Goal: Understand site structure: Understand site structure

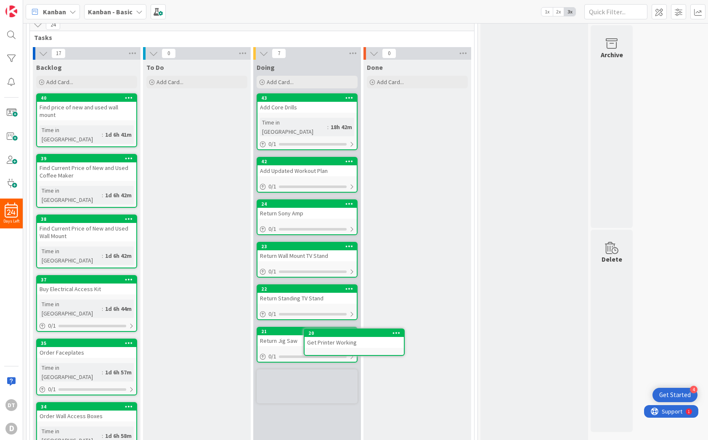
scroll to position [548, 0]
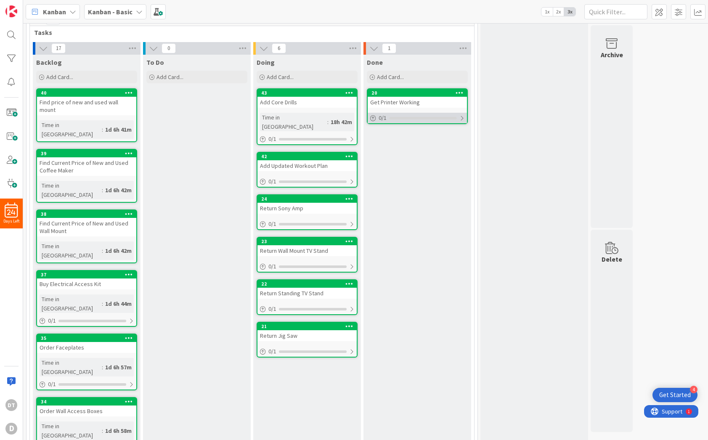
click at [445, 119] on div at bounding box center [423, 118] width 68 height 3
click at [405, 128] on link "Returns for Amazon" at bounding box center [402, 129] width 50 height 9
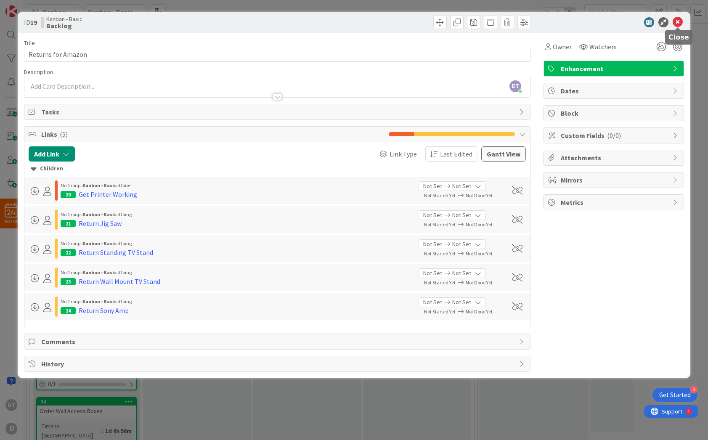
click at [676, 21] on icon at bounding box center [678, 22] width 10 height 10
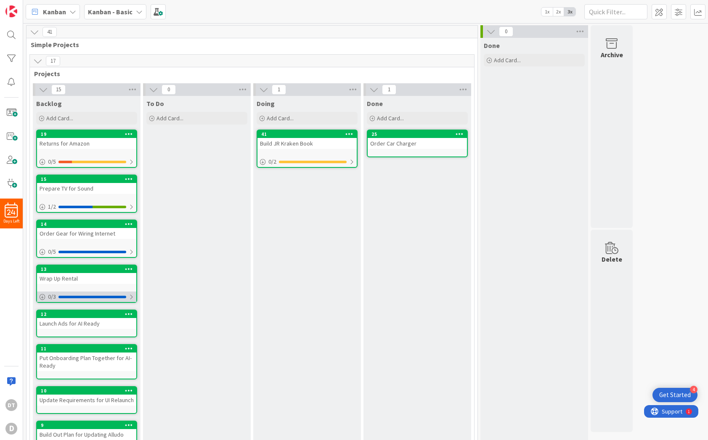
click at [125, 297] on div at bounding box center [92, 297] width 68 height 3
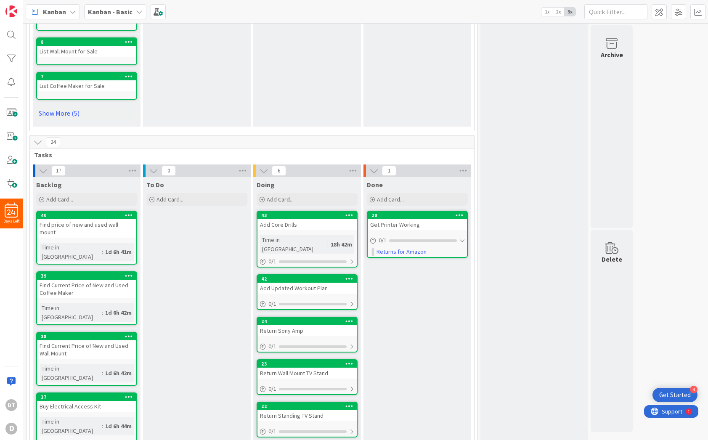
scroll to position [492, 0]
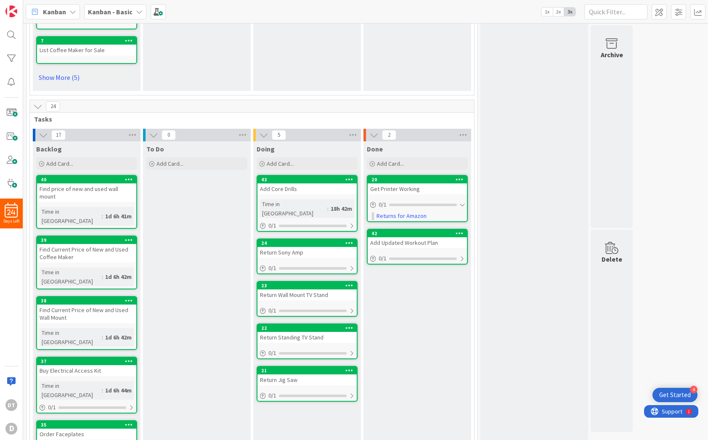
drag, startPoint x: 287, startPoint y: 231, endPoint x: 151, endPoint y: 2, distance: 267.0
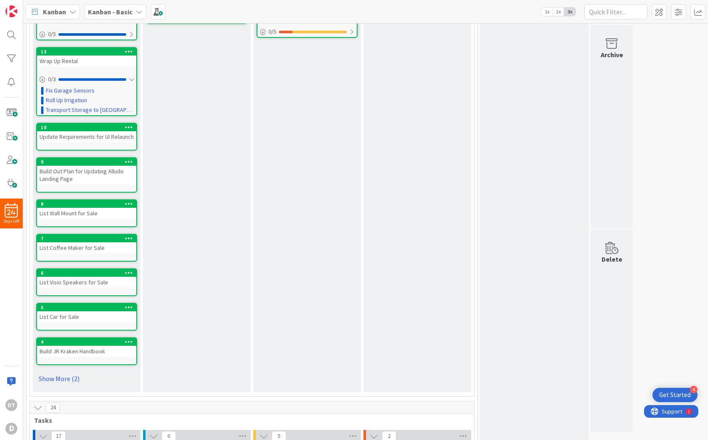
scroll to position [193, 0]
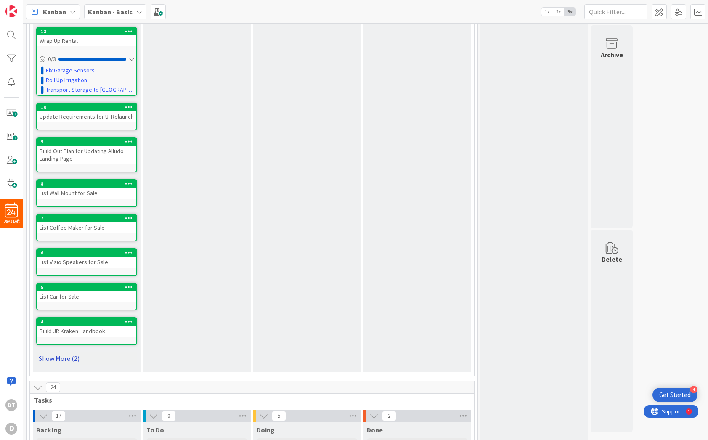
click at [53, 358] on link "Show More (2)" at bounding box center [86, 358] width 101 height 13
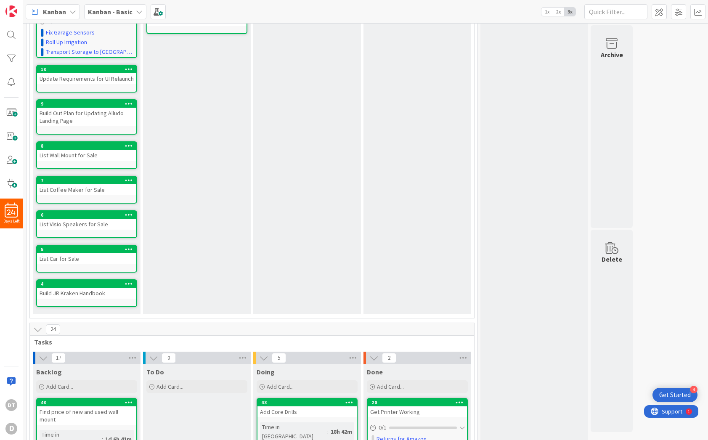
scroll to position [0, 0]
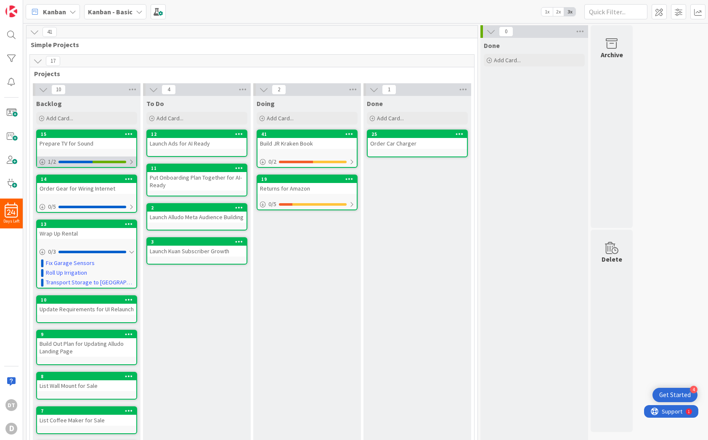
click at [126, 161] on div "1 / 2" at bounding box center [86, 161] width 99 height 11
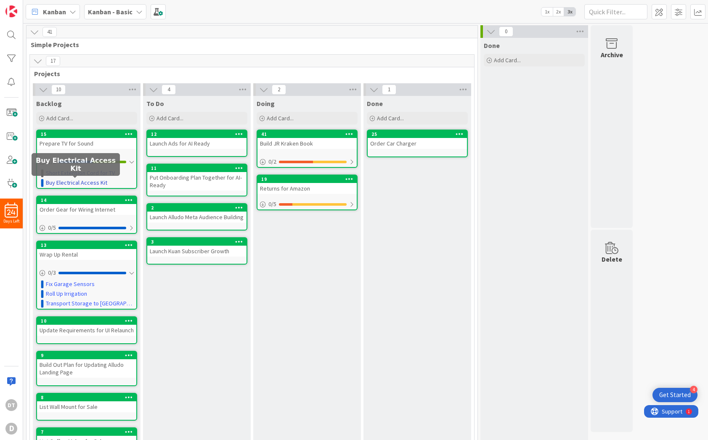
click at [62, 183] on link "Buy Electrical Access Kit" at bounding box center [76, 182] width 61 height 9
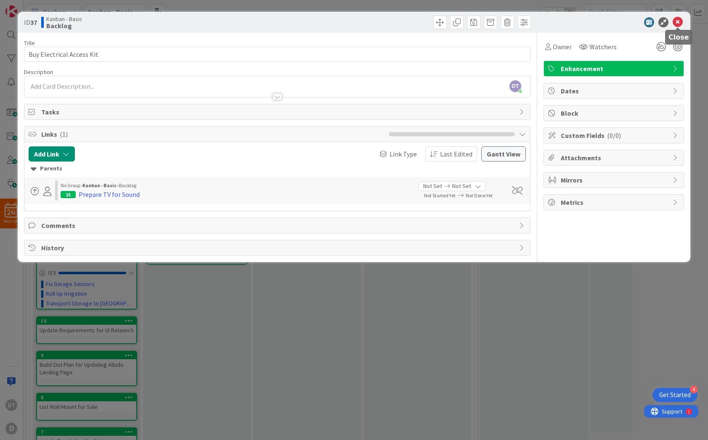
click at [679, 20] on icon at bounding box center [678, 22] width 10 height 10
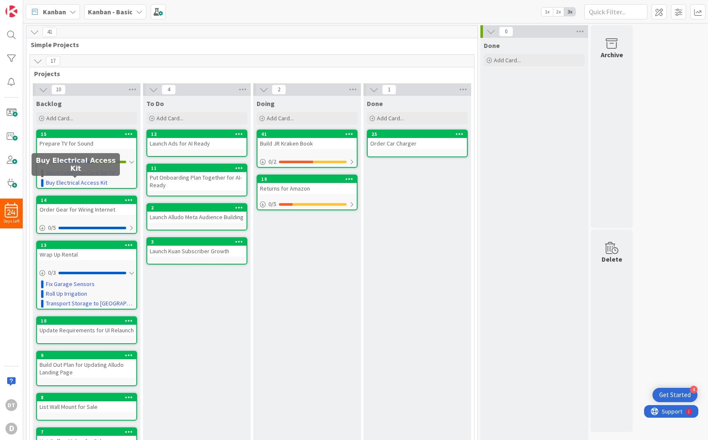
click at [88, 175] on div "Buy Electrical Access Kit" at bounding box center [76, 164] width 88 height 23
click at [89, 172] on body "4 Get Started 24 Days Left DT D [PERSON_NAME] - Basic 1x 2x 3x 41 Simple Projec…" at bounding box center [354, 220] width 708 height 440
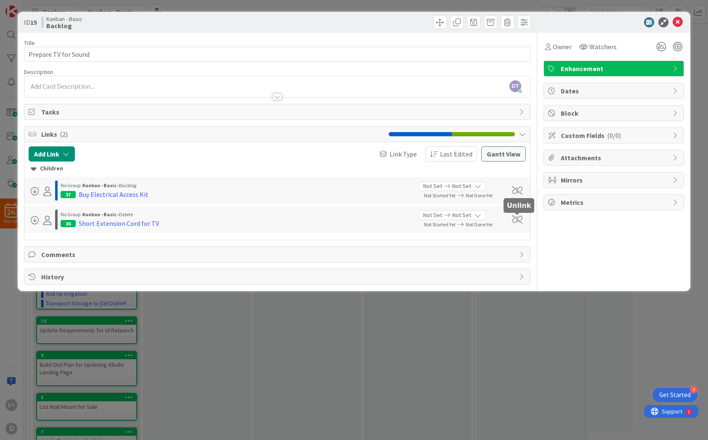
click at [517, 218] on span at bounding box center [517, 219] width 11 height 8
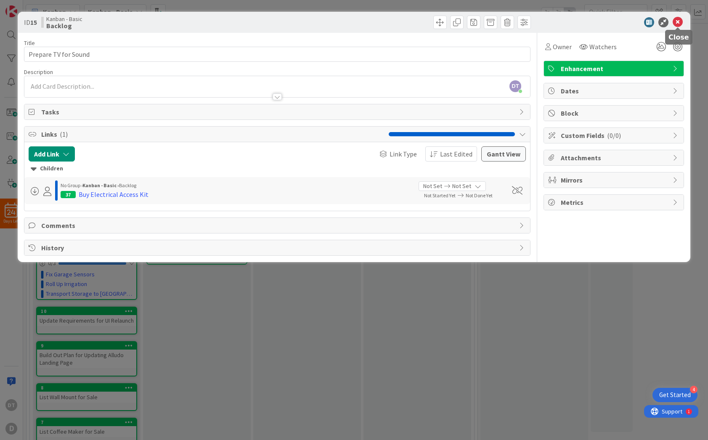
click at [679, 20] on icon at bounding box center [678, 22] width 10 height 10
